Goal: Information Seeking & Learning: Learn about a topic

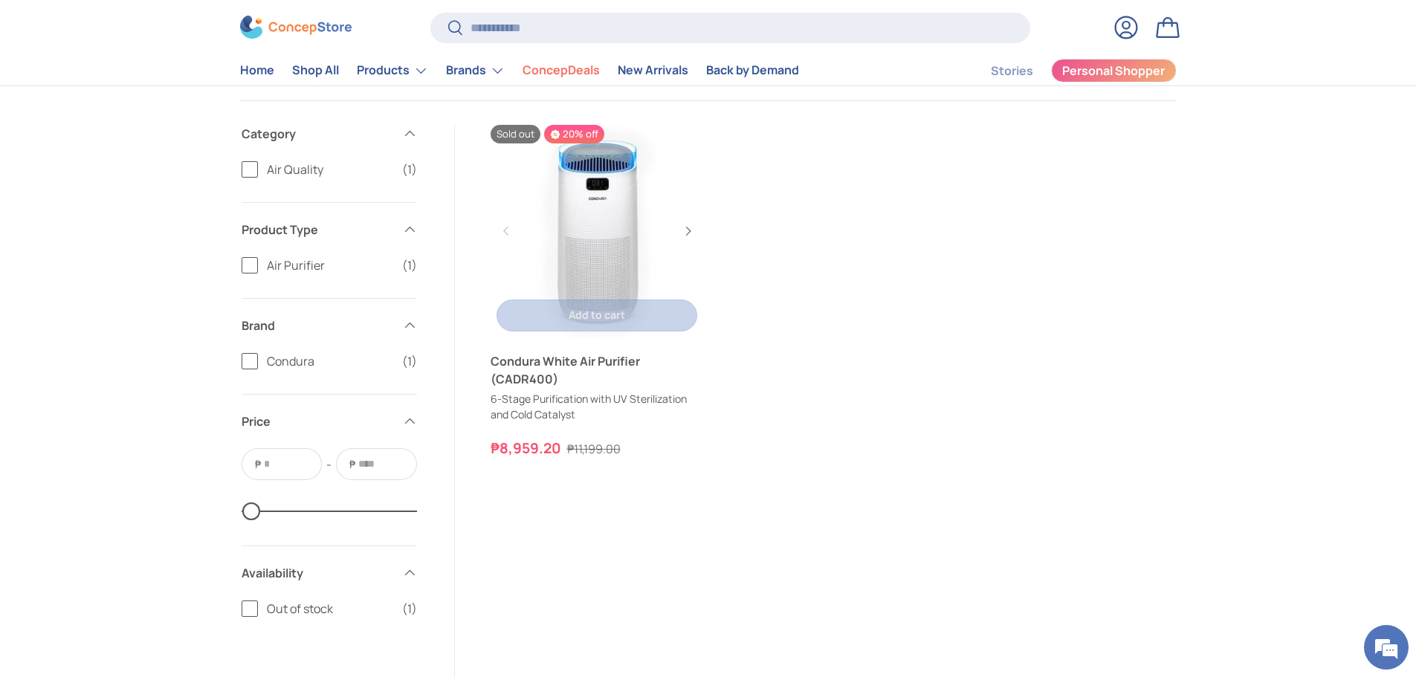
click at [580, 172] on link "Condura White Air Purifier (CADR400)" at bounding box center [597, 231] width 213 height 213
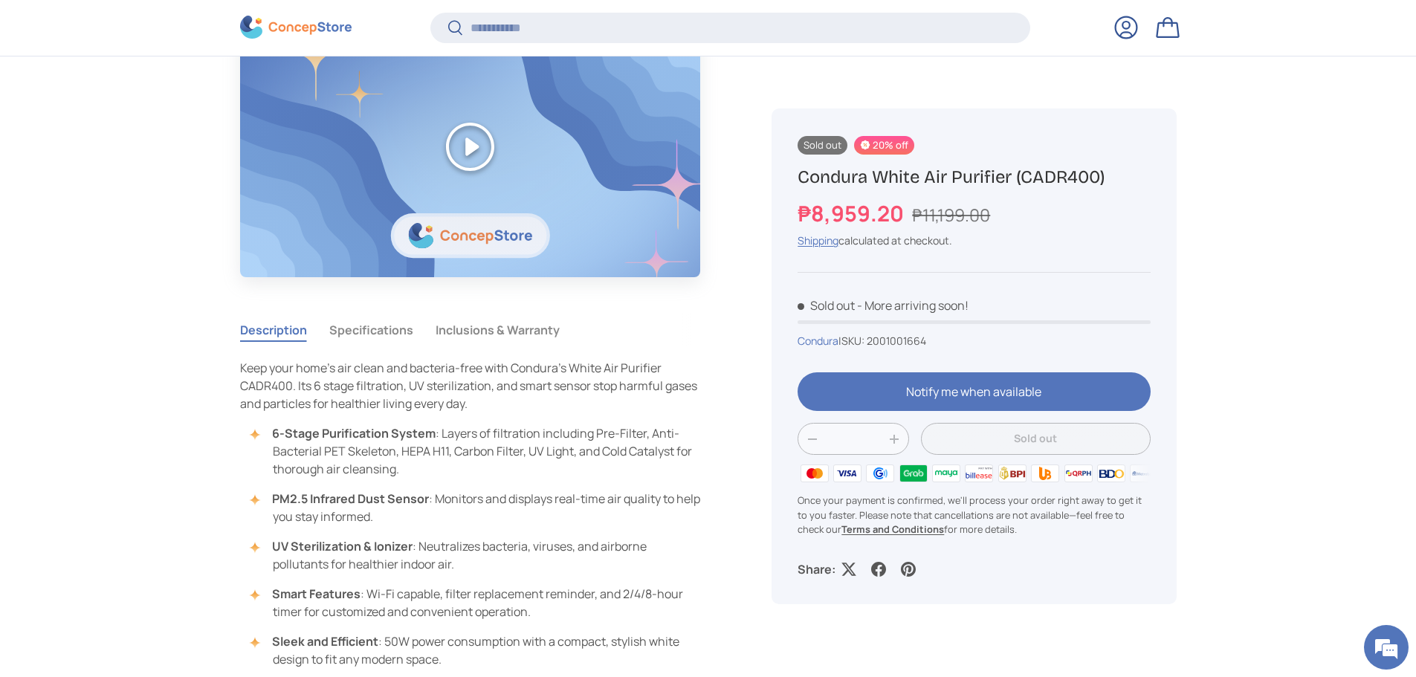
scroll to position [740, 0]
click at [354, 329] on button "Specifications" at bounding box center [371, 329] width 84 height 34
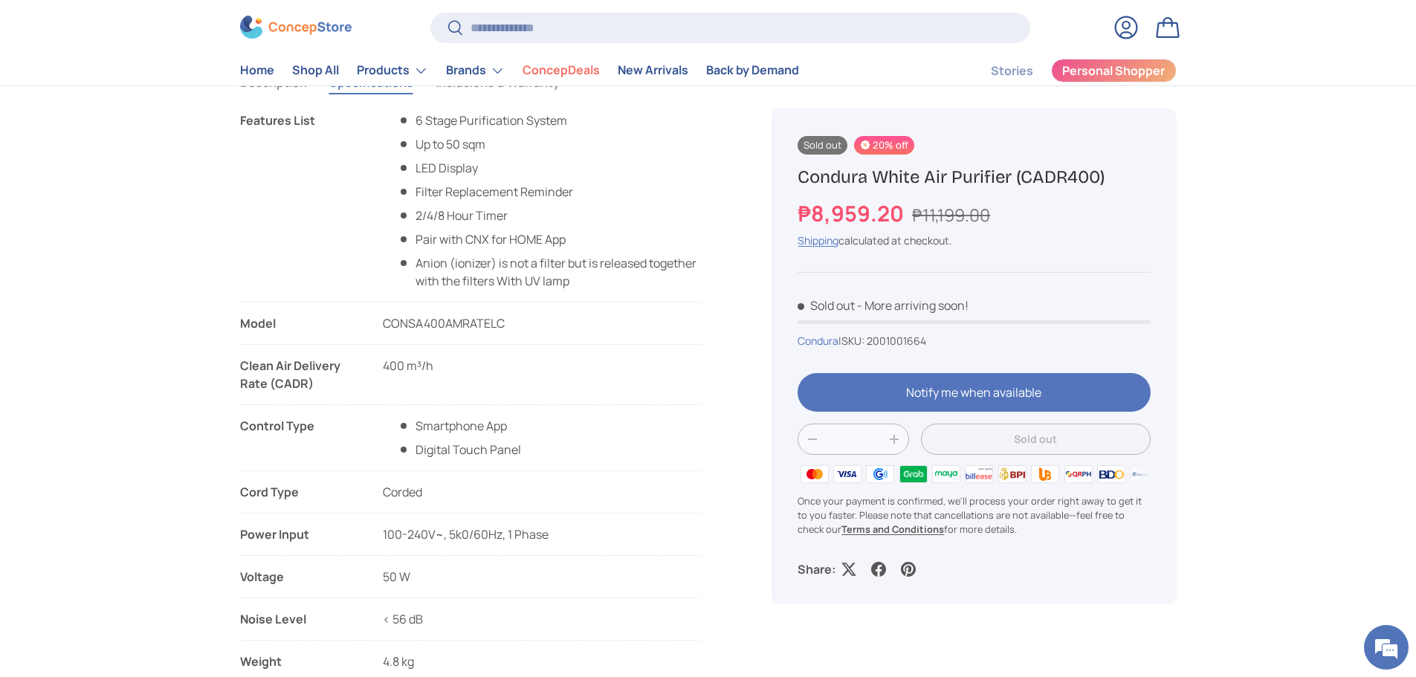
scroll to position [0, 0]
